Goal: Contribute content: Add original content to the website for others to see

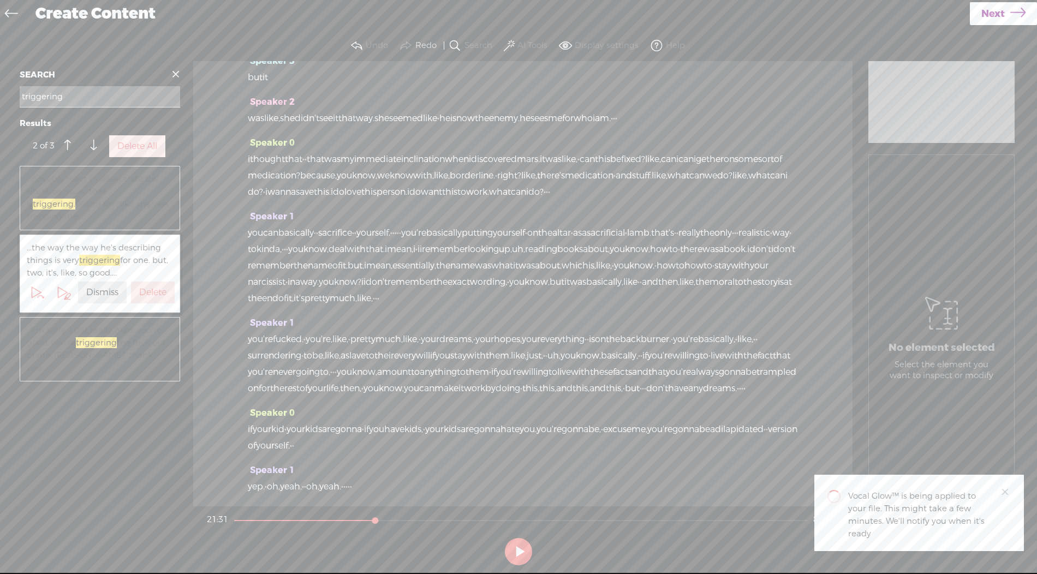
click at [130, 351] on span "...i'm sorry. i get really mad. you're good. you're triggering the fuck out of …" at bounding box center [100, 349] width 146 height 50
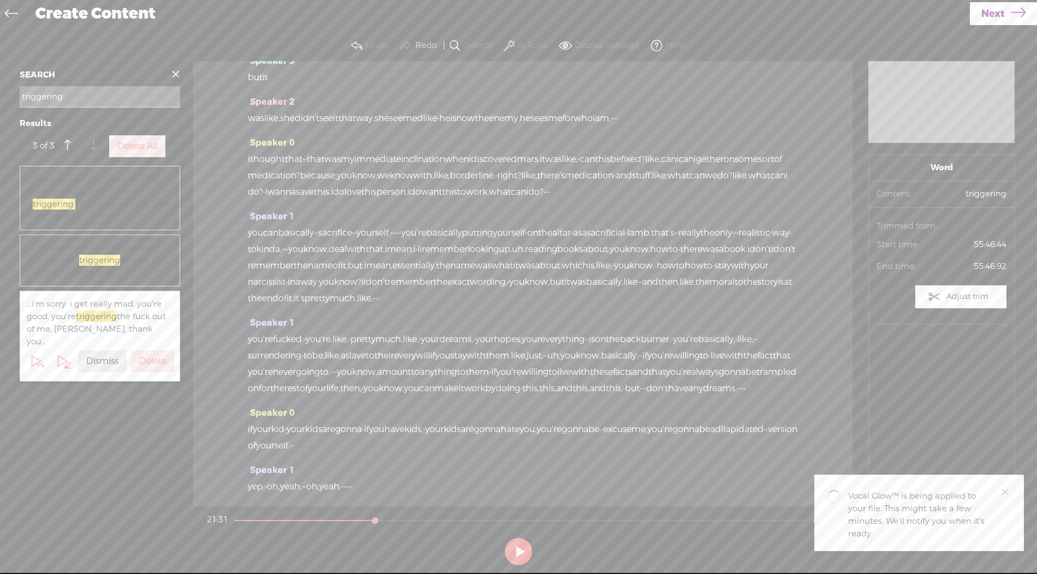
scroll to position [17636, 0]
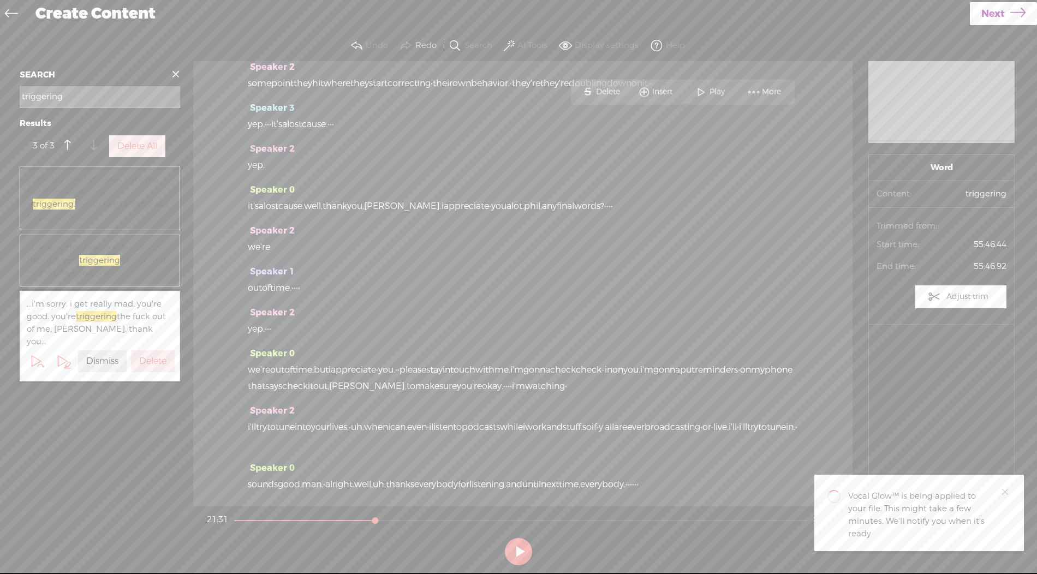
click at [464, 43] on button "Search" at bounding box center [472, 46] width 51 height 22
click at [75, 95] on input "triggering" at bounding box center [100, 96] width 161 height 21
type input "n"
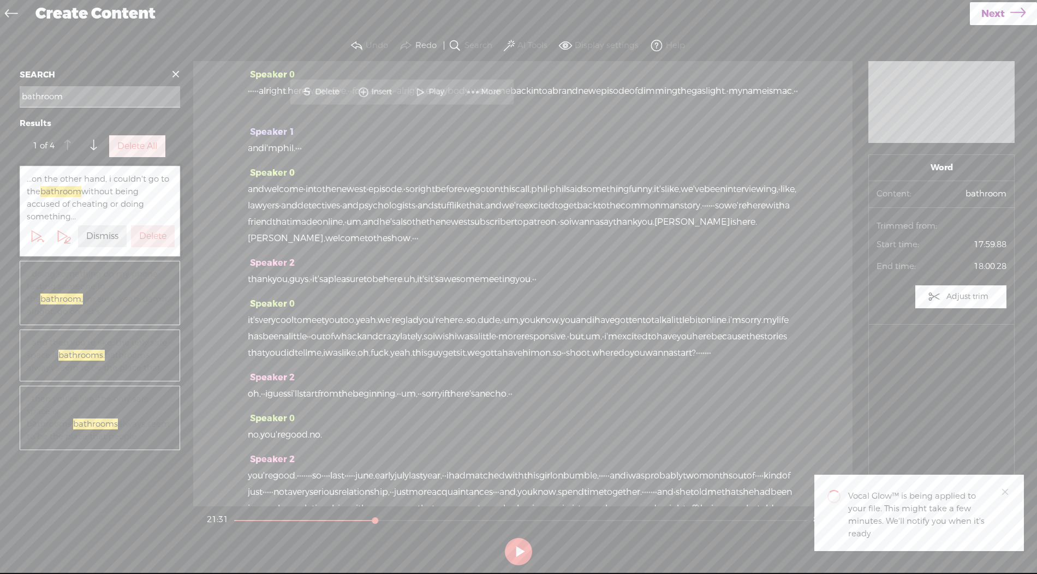
scroll to position [5992, 0]
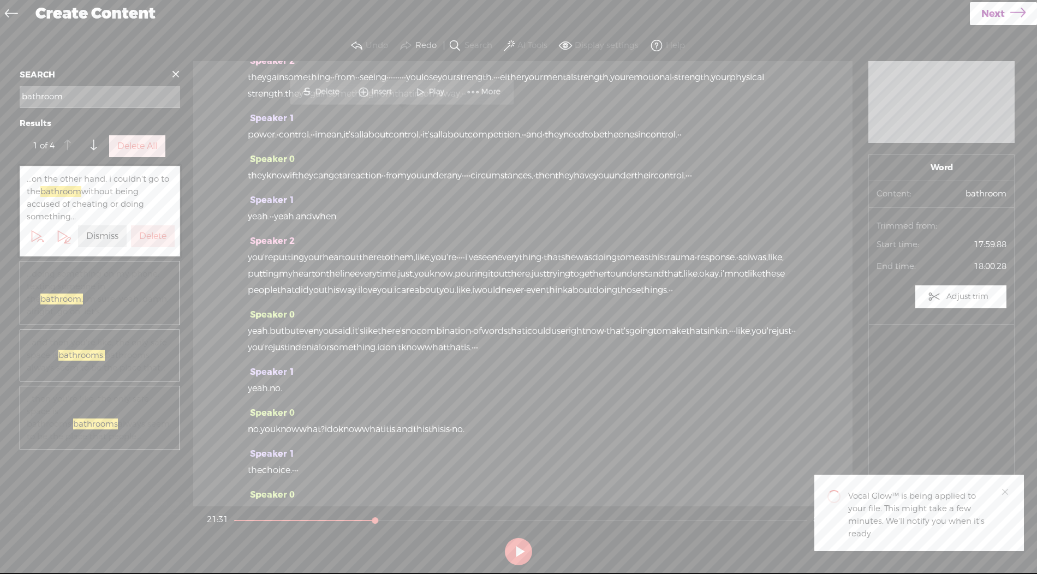
type input "bathroom"
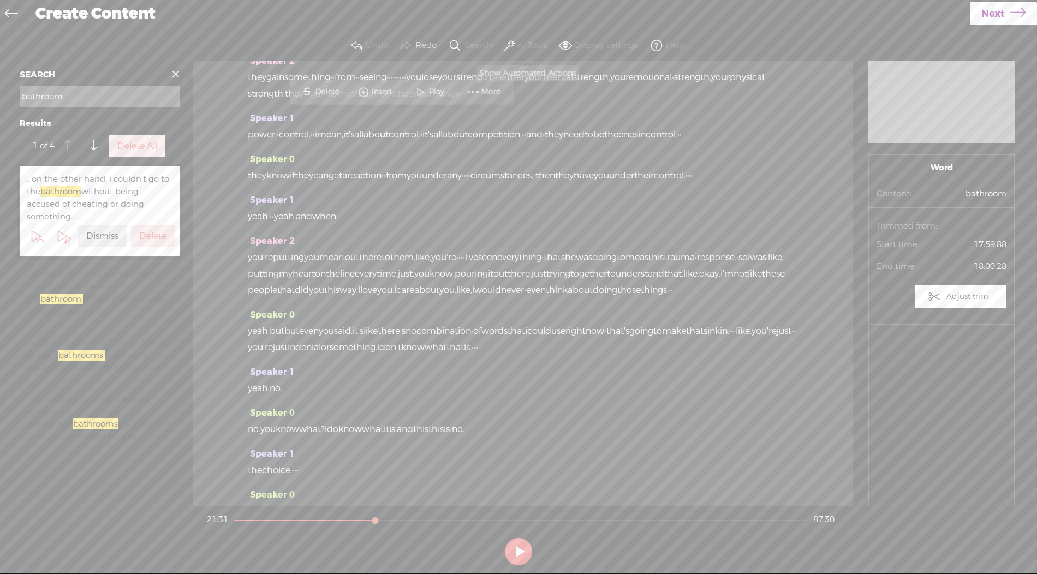
click at [521, 45] on label "AI Tools" at bounding box center [533, 45] width 30 height 11
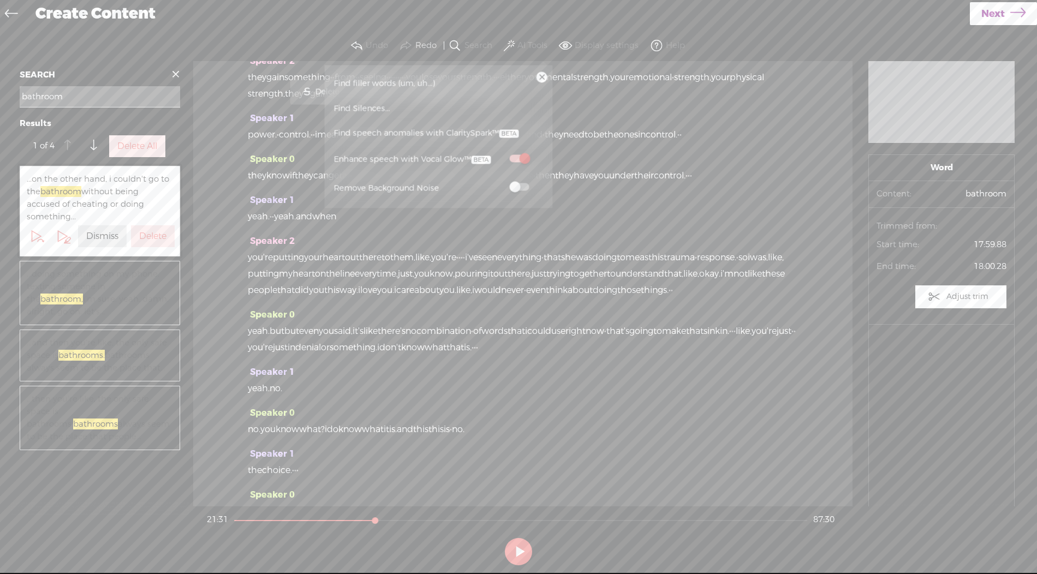
click at [479, 106] on link "Find Silences..." at bounding box center [438, 108] width 217 height 25
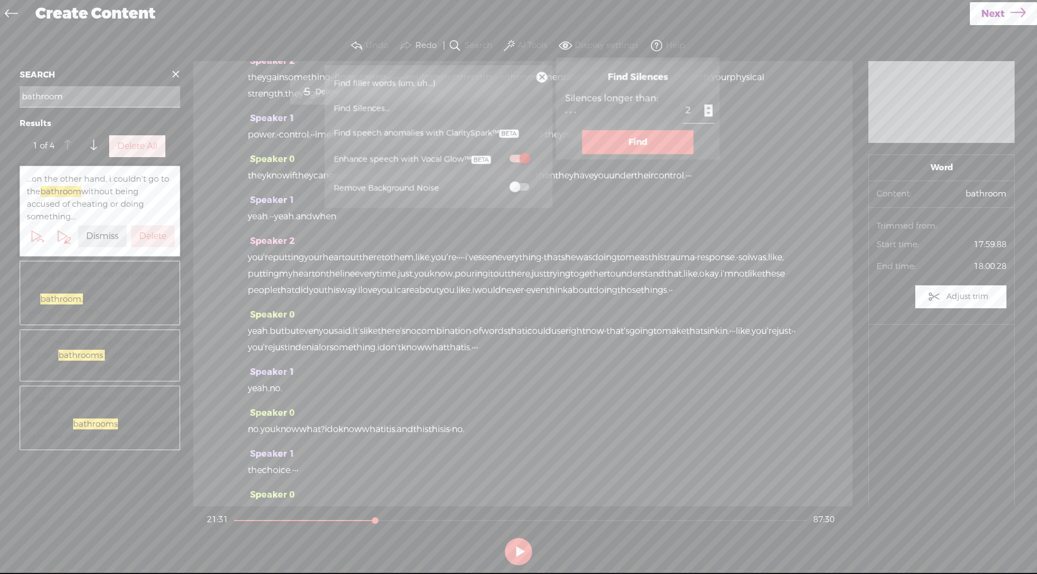
type input "2"
click at [683, 113] on input "2" at bounding box center [699, 111] width 32 height 25
click at [644, 141] on button "Find" at bounding box center [638, 142] width 111 height 24
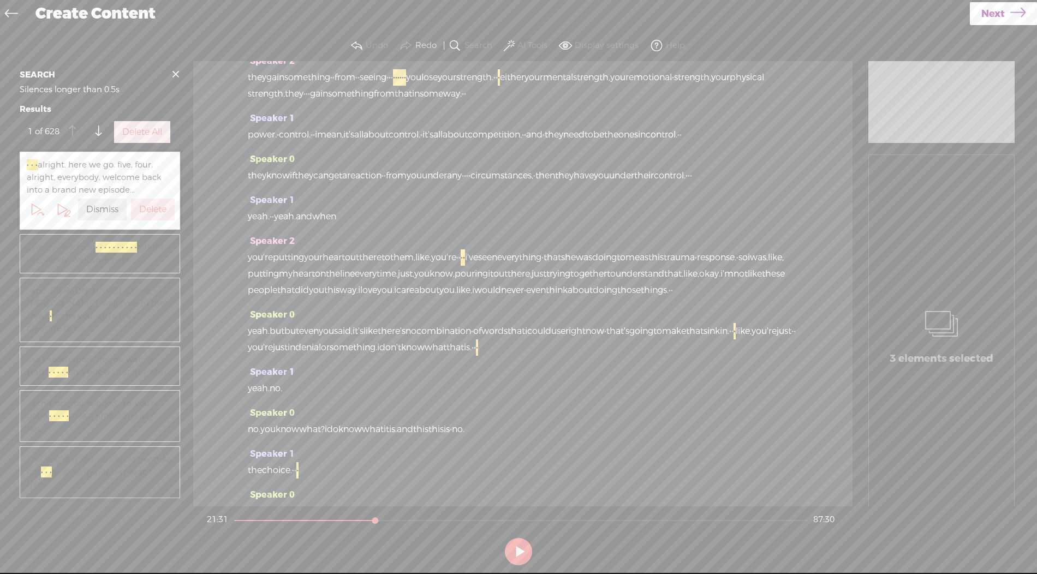
scroll to position [0, 0]
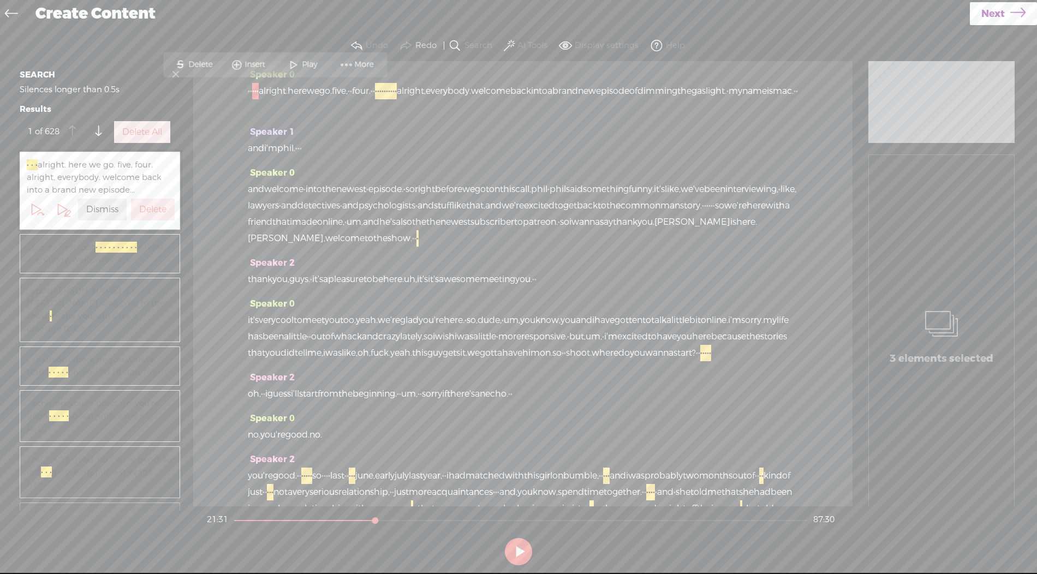
click at [162, 139] on button "Delete All" at bounding box center [142, 132] width 56 height 22
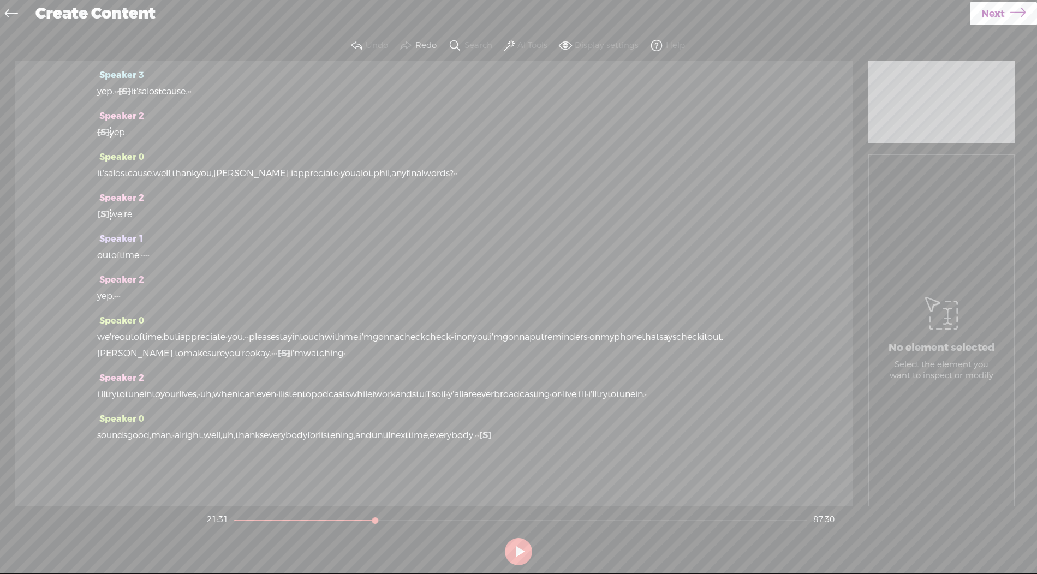
scroll to position [18576, 0]
click at [1001, 20] on span "Next" at bounding box center [993, 14] width 23 height 28
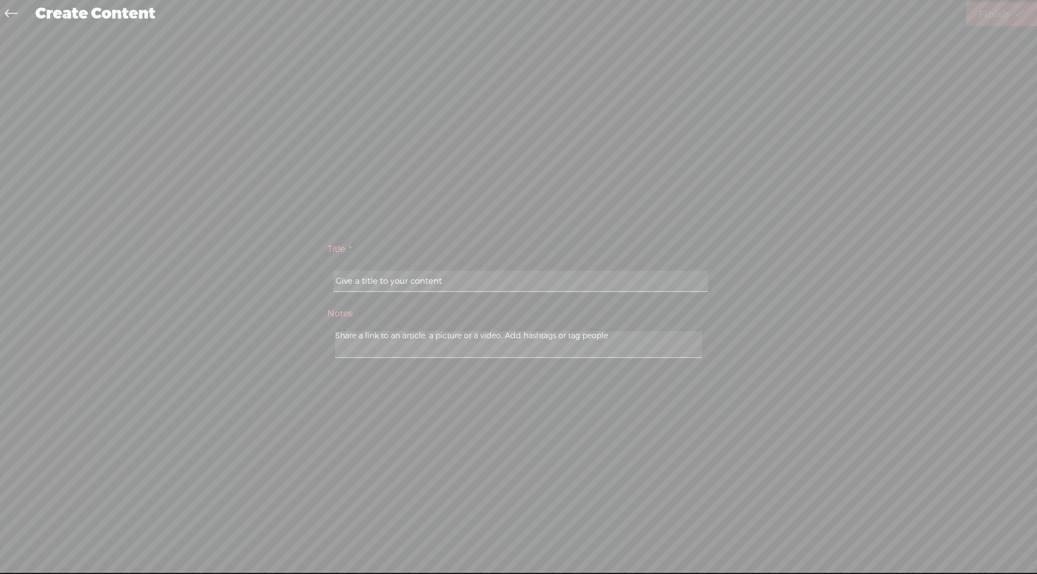
click at [474, 284] on input "text" at bounding box center [521, 281] width 374 height 21
type input "[PERSON_NAME]"
click at [986, 14] on span "Finish" at bounding box center [994, 15] width 31 height 28
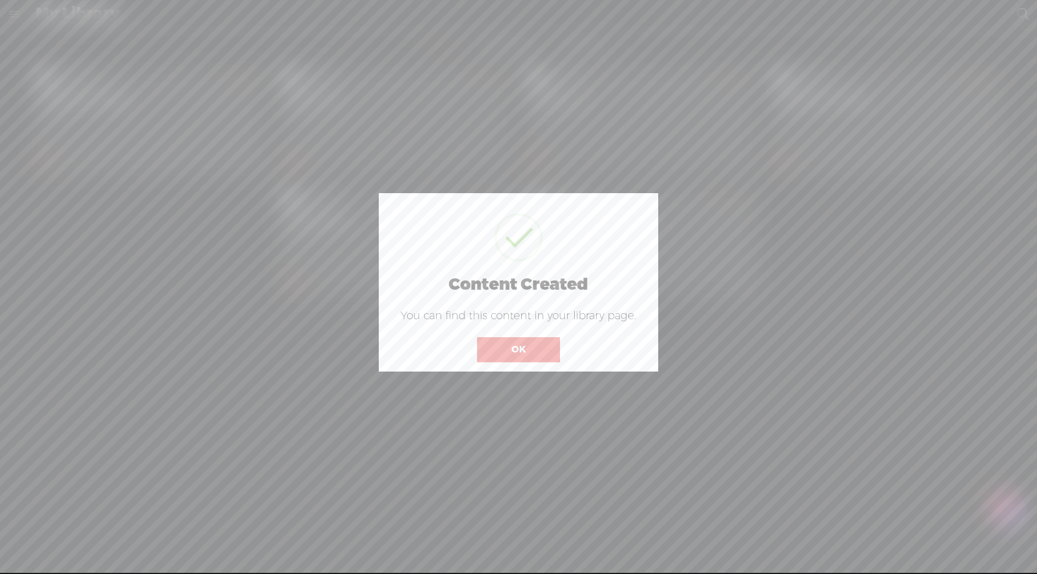
click at [534, 359] on button "OK" at bounding box center [518, 349] width 83 height 25
